Goal: Task Accomplishment & Management: Manage account settings

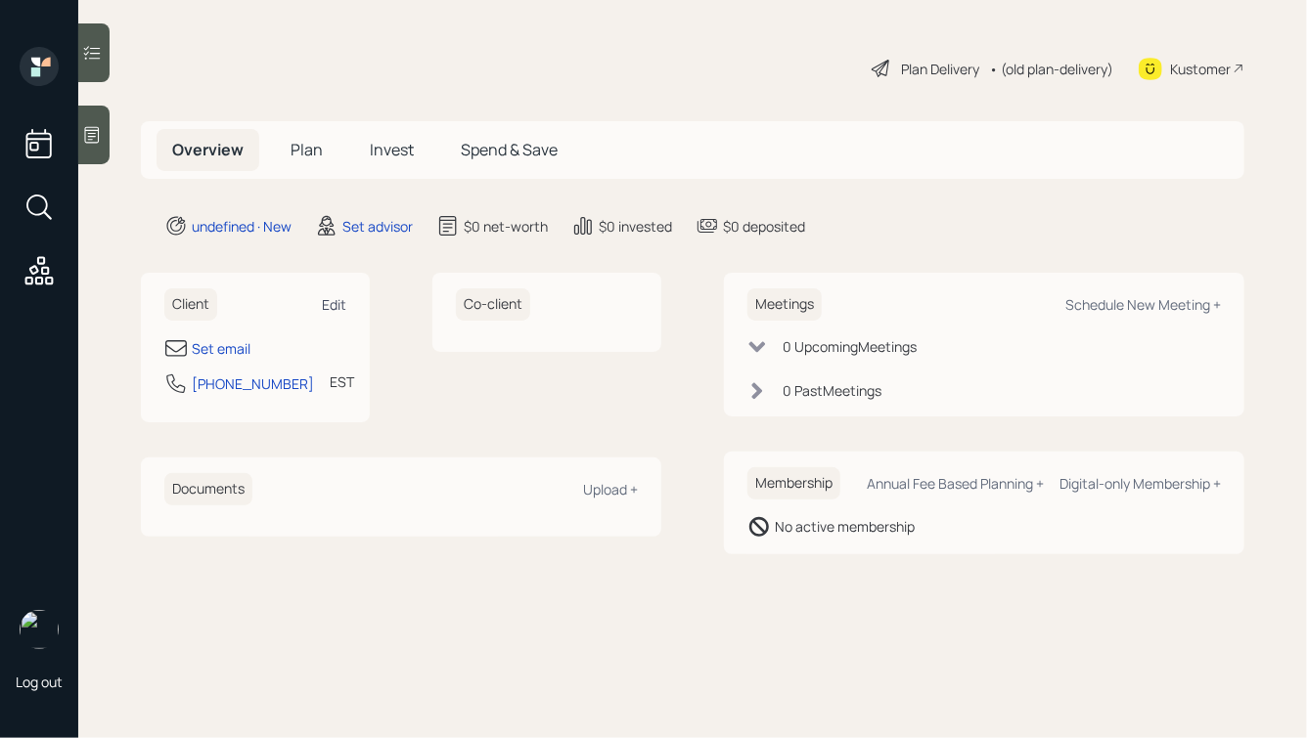
click at [332, 304] on div "Edit" at bounding box center [334, 304] width 24 height 19
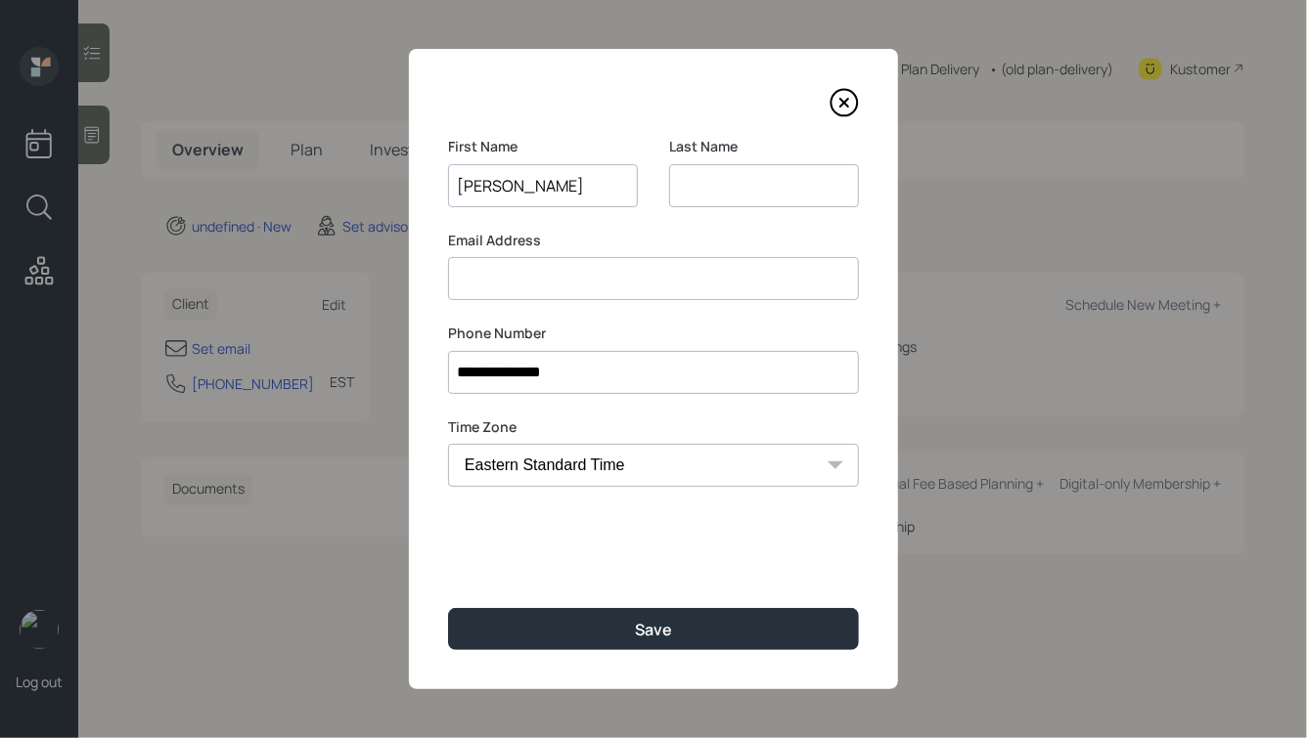
type input "[PERSON_NAME]"
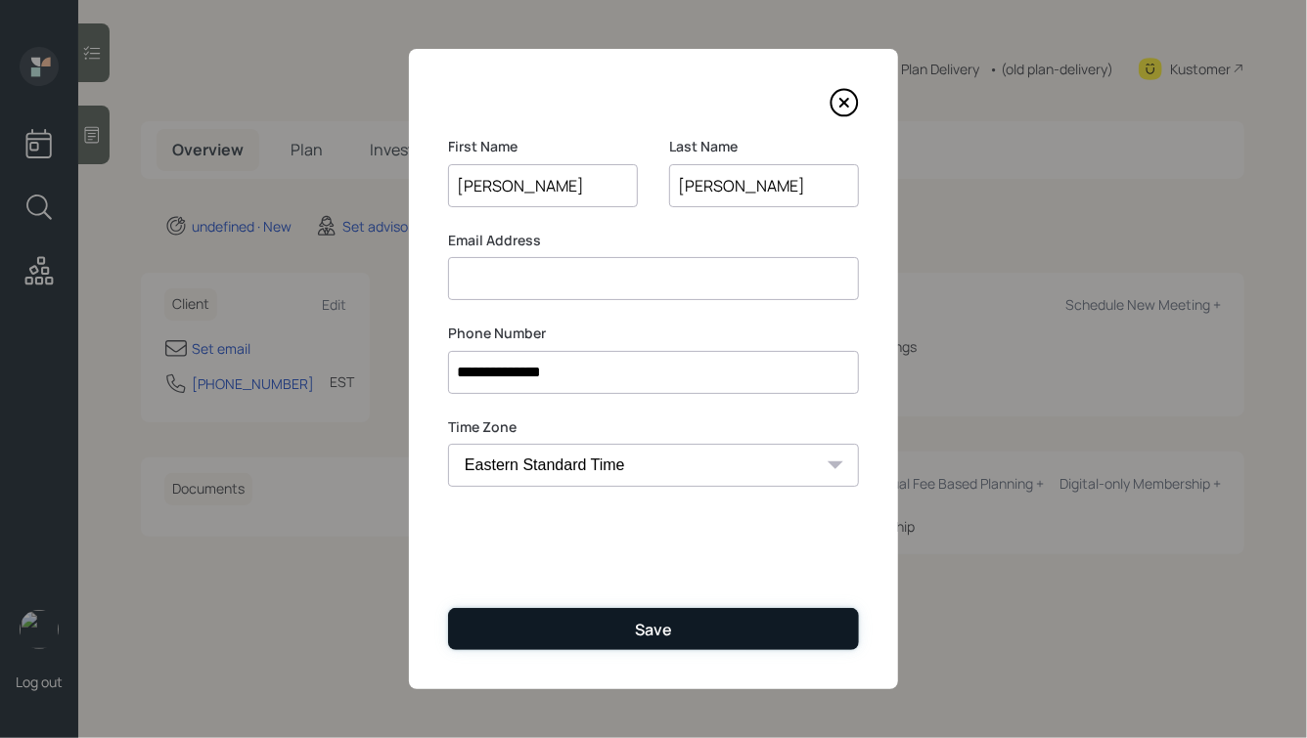
click at [485, 624] on button "Save" at bounding box center [653, 629] width 411 height 42
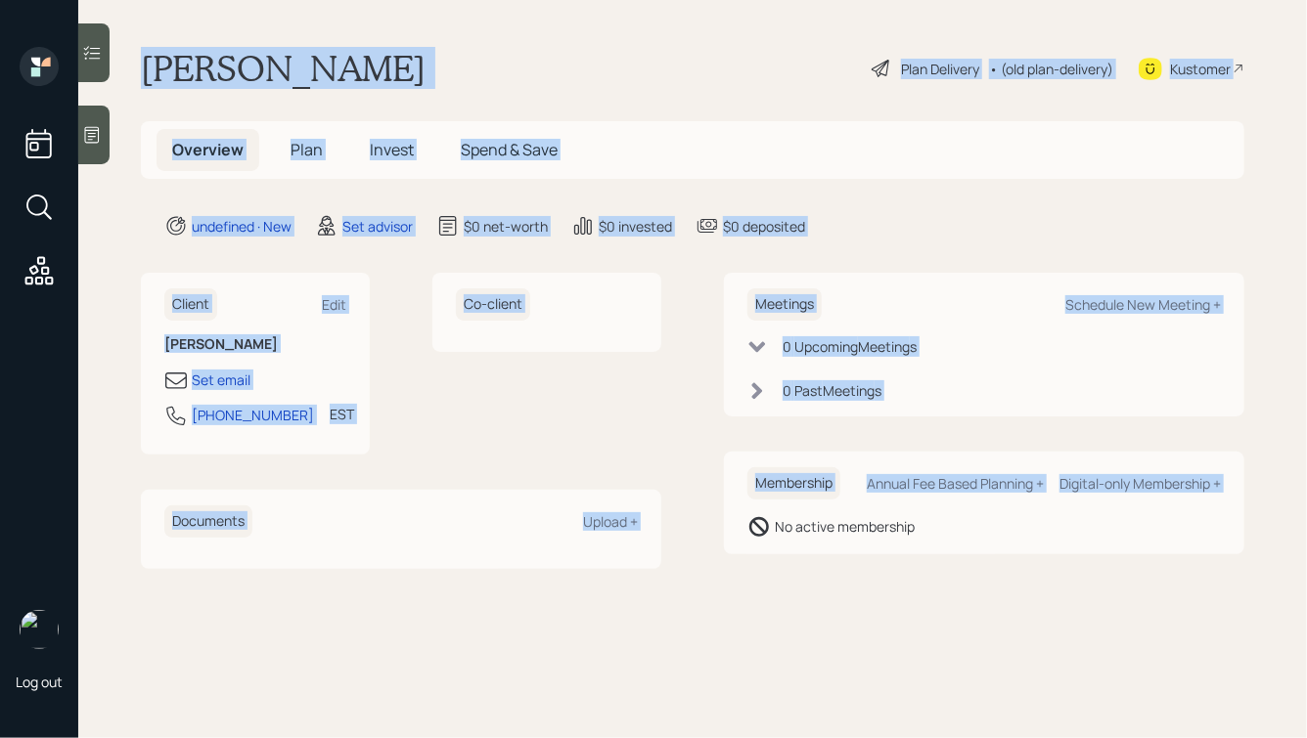
drag, startPoint x: 137, startPoint y: 64, endPoint x: 717, endPoint y: 537, distance: 748.6
click at [717, 537] on main "[PERSON_NAME] Plan Delivery • (old plan-delivery) Kustomer Overview Plan Invest…" at bounding box center [692, 369] width 1228 height 738
click at [717, 537] on div "Client Edit [PERSON_NAME] Set email [PHONE_NUMBER] EST Currently 2:49 PM Co-cli…" at bounding box center [692, 420] width 1103 height 295
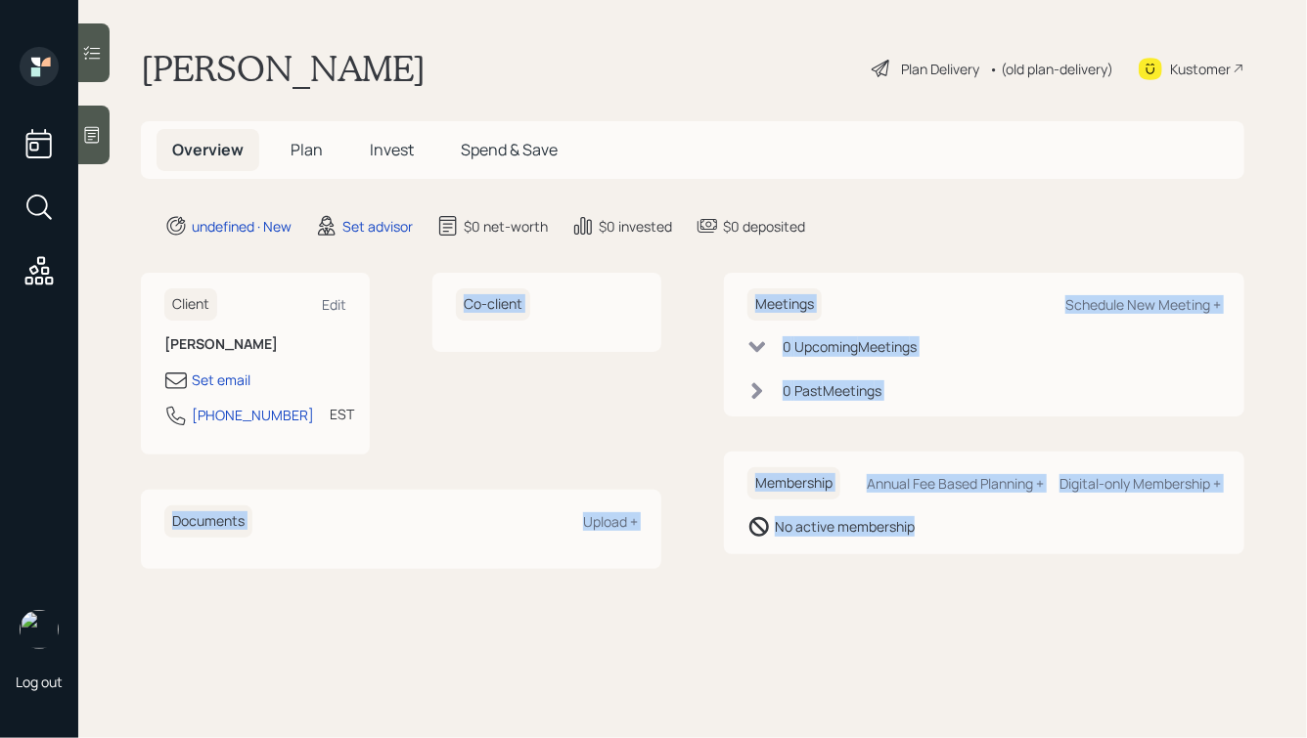
drag, startPoint x: 981, startPoint y: 597, endPoint x: 564, endPoint y: 155, distance: 606.7
click at [583, 175] on main "[PERSON_NAME] Plan Delivery • (old plan-delivery) Kustomer Overview Plan Invest…" at bounding box center [692, 369] width 1228 height 738
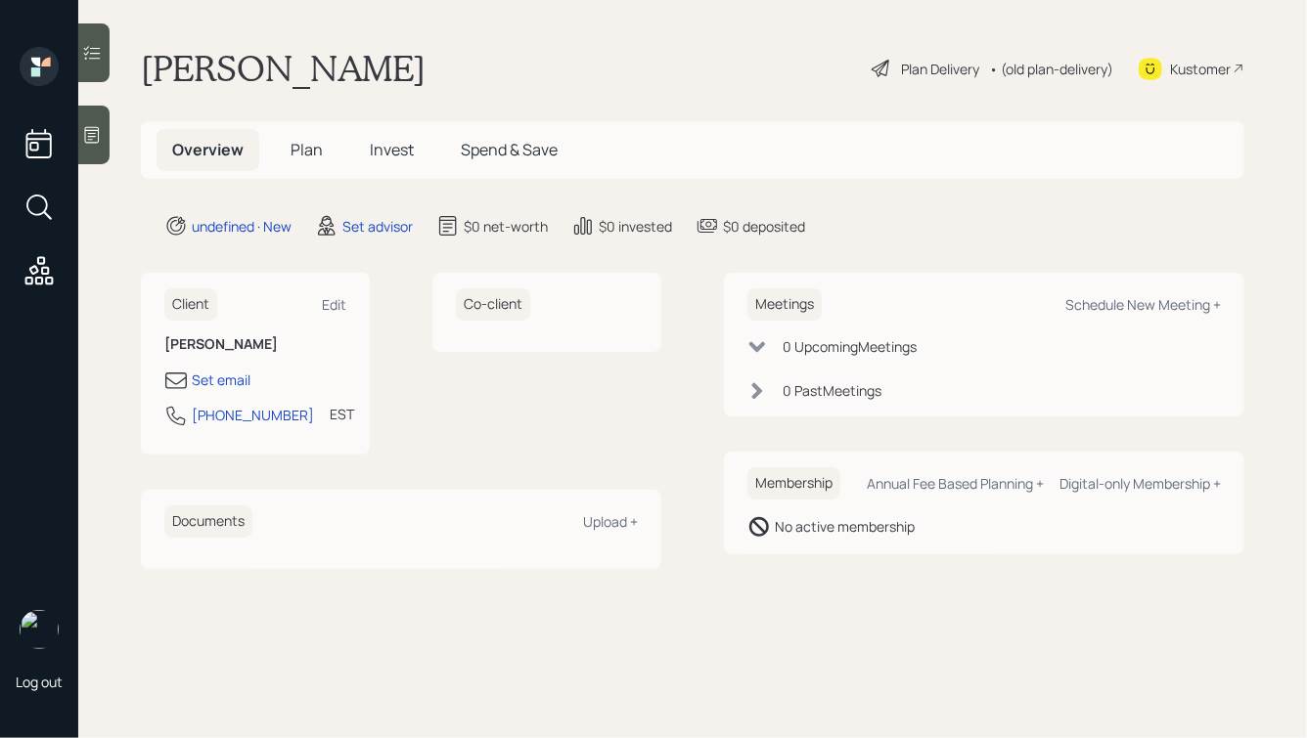
click at [387, 61] on div "[PERSON_NAME] Plan Delivery • (old plan-delivery) Kustomer" at bounding box center [692, 68] width 1103 height 43
click at [101, 131] on icon at bounding box center [92, 135] width 20 height 20
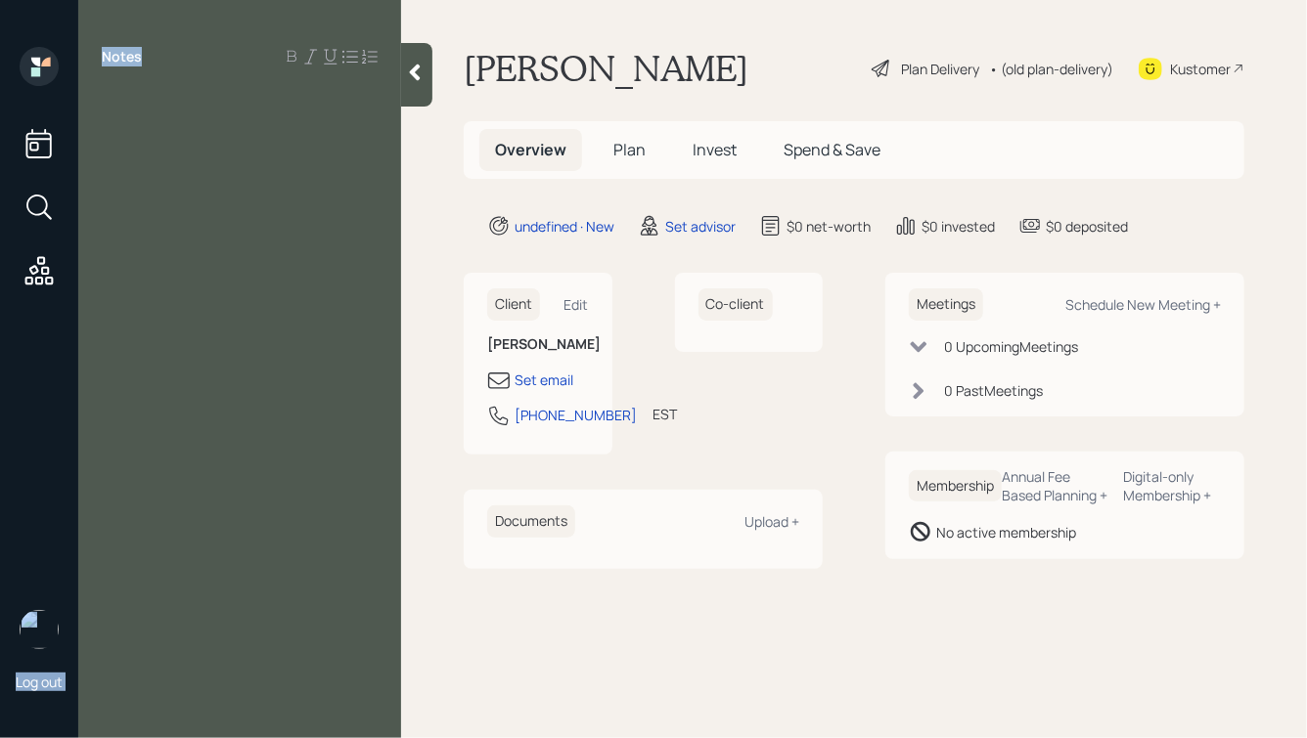
drag, startPoint x: 154, startPoint y: 61, endPoint x: 49, endPoint y: 52, distance: 105.0
click at [49, 52] on div "Log out Notes [PERSON_NAME] Plan Delivery • (old plan-delivery) Kustomer Overvi…" at bounding box center [653, 369] width 1307 height 738
click at [151, 55] on div "Notes" at bounding box center [239, 57] width 323 height 20
drag, startPoint x: 101, startPoint y: 50, endPoint x: 224, endPoint y: 177, distance: 177.0
click at [224, 177] on div "Notes" at bounding box center [239, 381] width 323 height 668
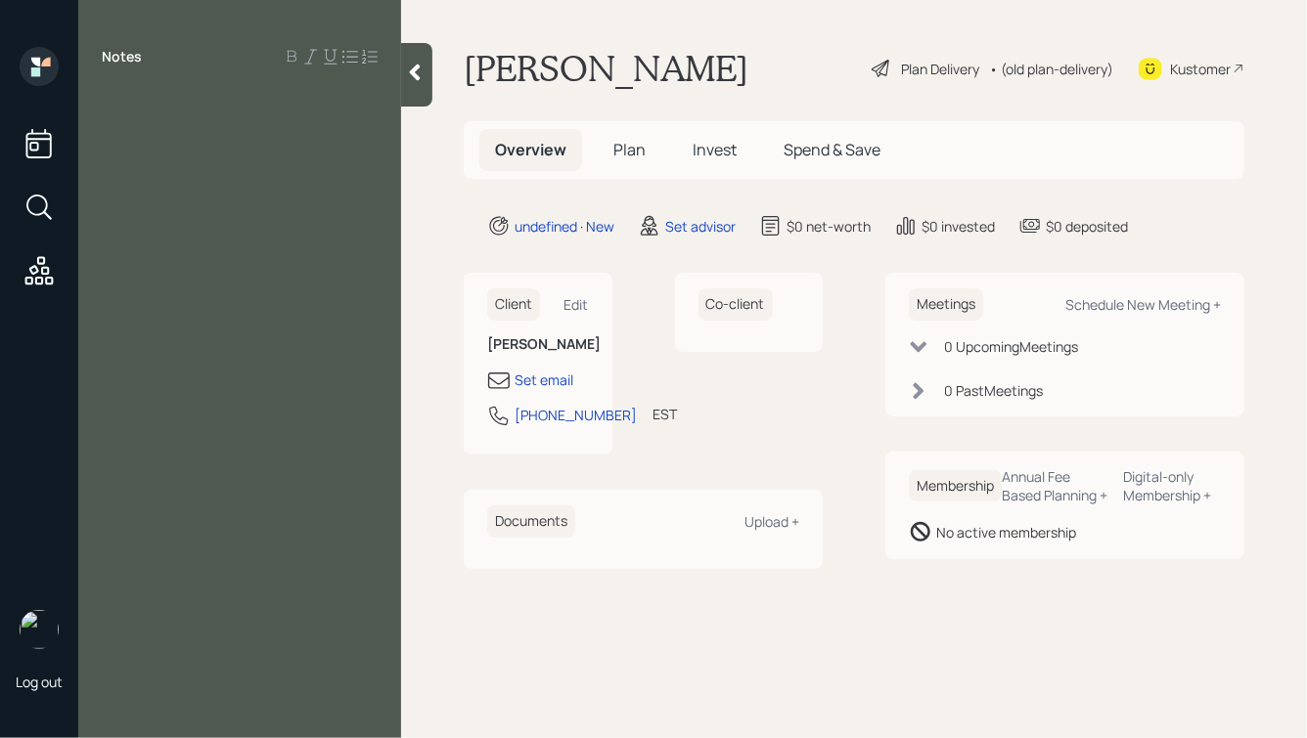
click at [224, 177] on div "Notes" at bounding box center [239, 381] width 323 height 668
click at [194, 156] on div "Notes" at bounding box center [239, 381] width 323 height 668
click at [136, 107] on div at bounding box center [240, 101] width 276 height 22
click at [411, 73] on icon at bounding box center [415, 73] width 11 height 17
